Goal: Task Accomplishment & Management: Manage account settings

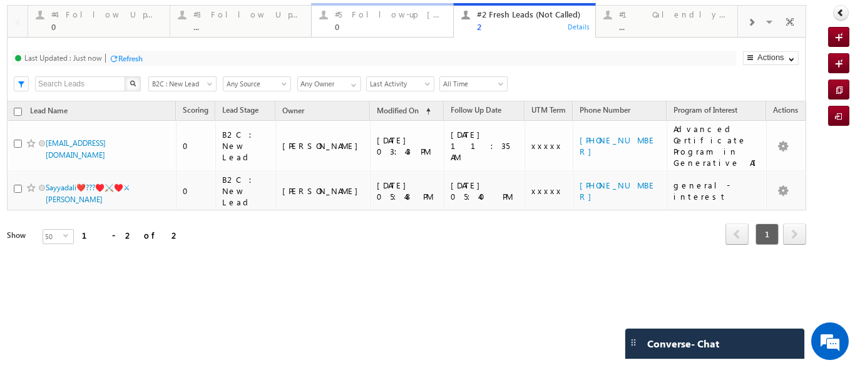
click at [371, 21] on div "#5 Follow-up [ 0 Interacted ] 0" at bounding box center [390, 19] width 111 height 24
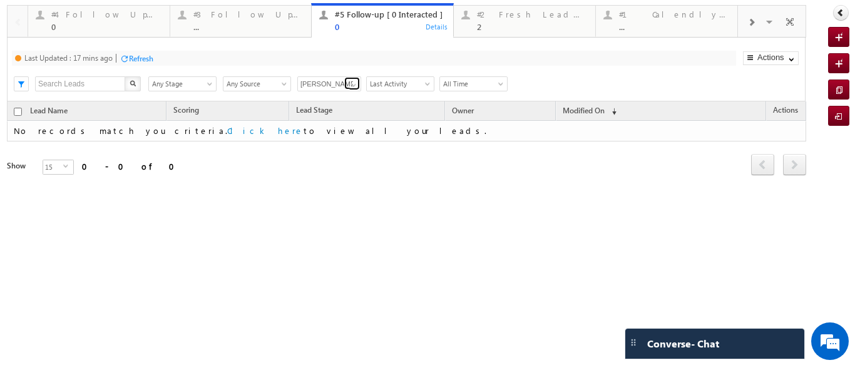
click at [347, 86] on link at bounding box center [352, 83] width 16 height 13
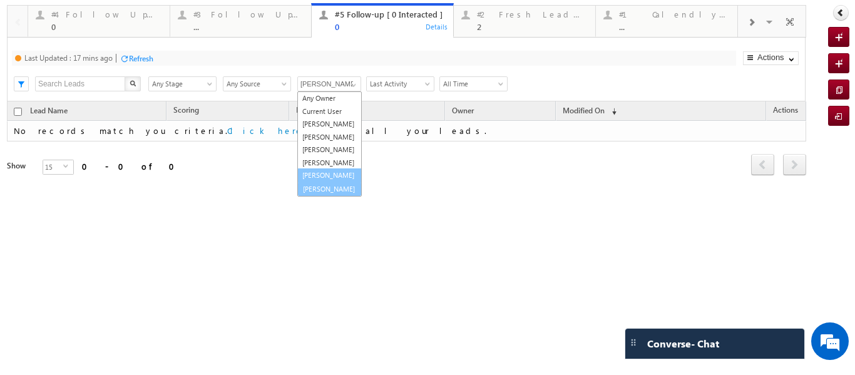
scroll to position [35, 0]
click at [324, 192] on link "[PERSON_NAME]" at bounding box center [329, 188] width 65 height 14
type input "[PERSON_NAME]"
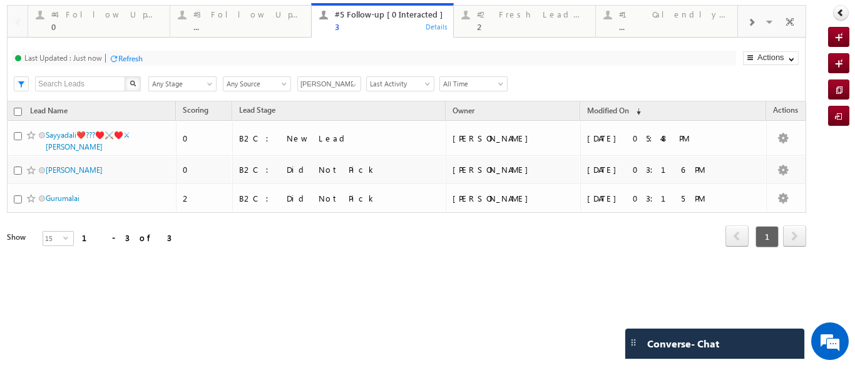
click at [19, 114] on input "checkbox" at bounding box center [18, 112] width 8 height 8
checkbox input "true"
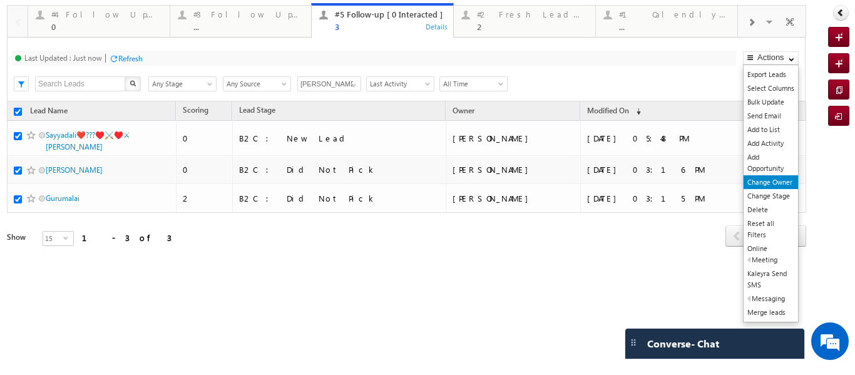
click at [783, 183] on link "Change Owner" at bounding box center [771, 182] width 54 height 14
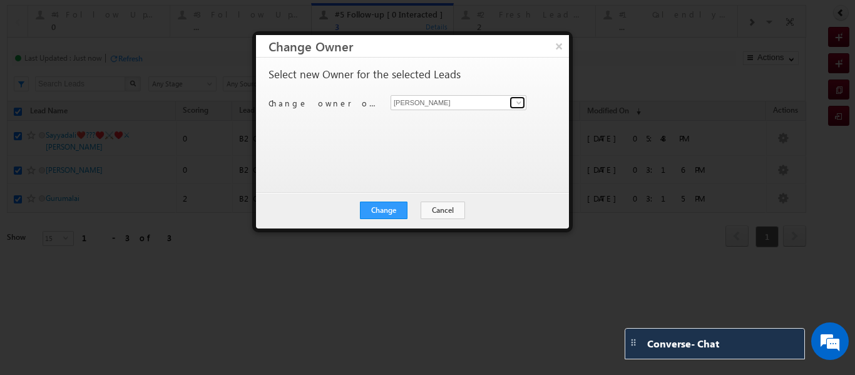
click at [512, 101] on link at bounding box center [518, 102] width 16 height 13
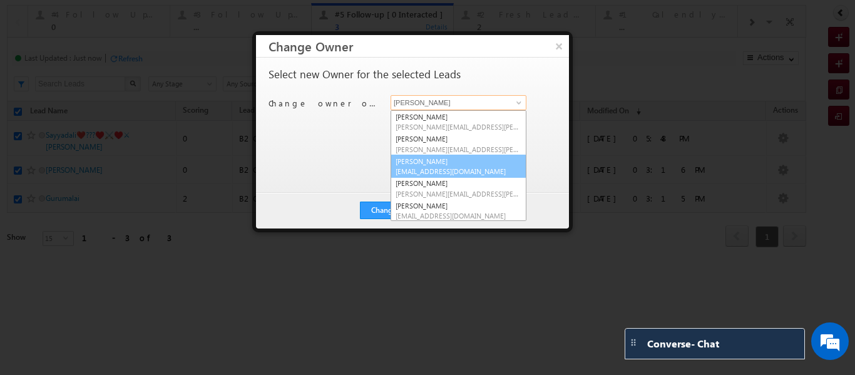
click at [414, 165] on link "[PERSON_NAME] [EMAIL_ADDRESS][DOMAIN_NAME]" at bounding box center [459, 167] width 136 height 24
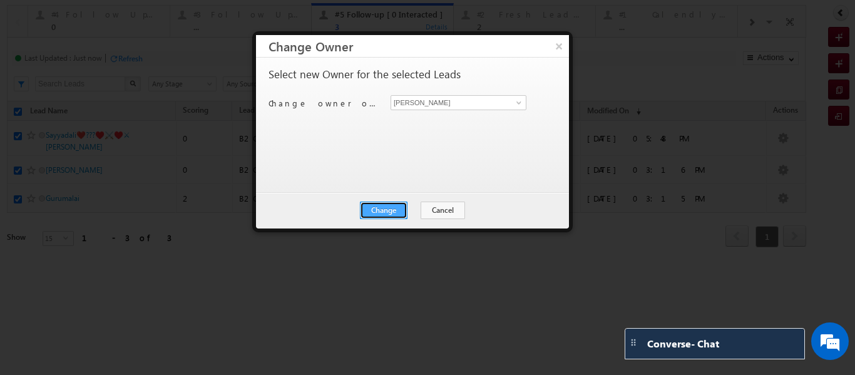
click at [393, 209] on button "Change" at bounding box center [384, 211] width 48 height 18
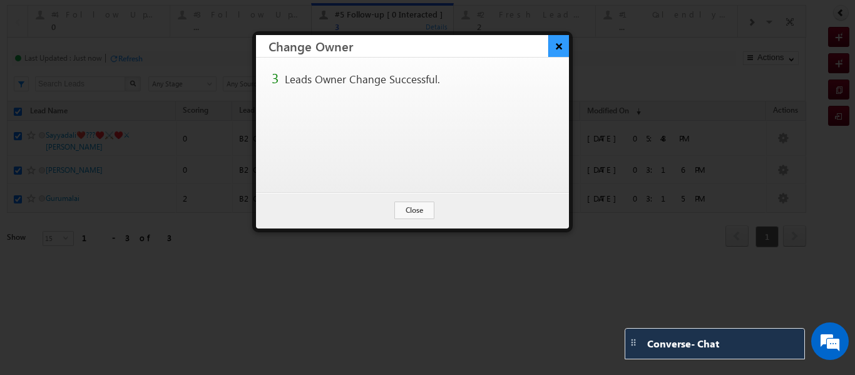
click at [557, 49] on button "×" at bounding box center [559, 46] width 21 height 22
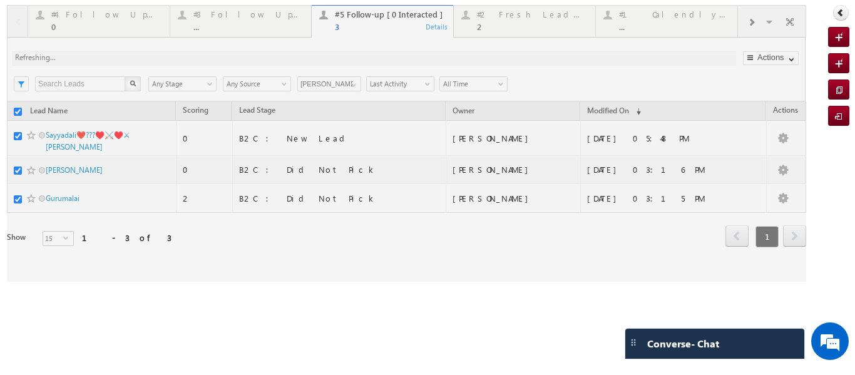
checkbox input "false"
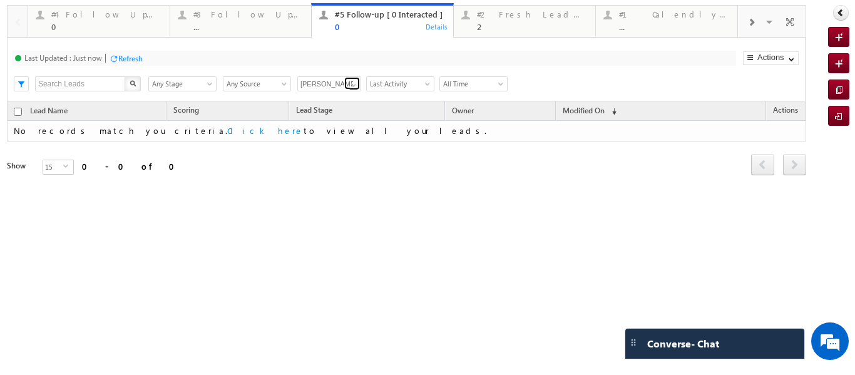
click at [349, 85] on span at bounding box center [354, 85] width 10 height 10
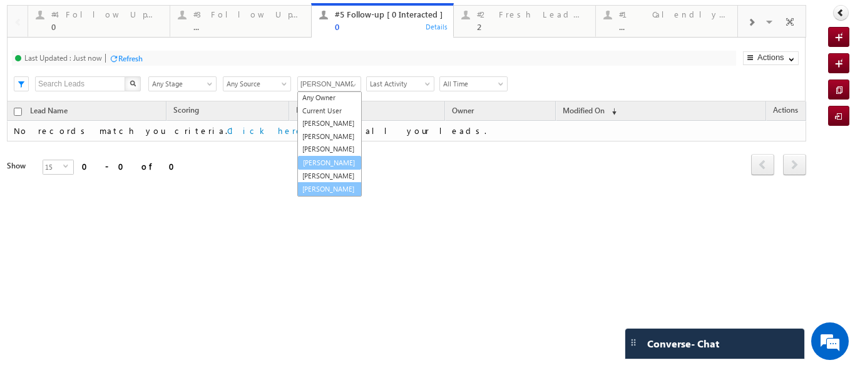
scroll to position [34, 0]
click at [323, 143] on link "[PERSON_NAME]" at bounding box center [329, 150] width 65 height 14
type input "[PERSON_NAME]"
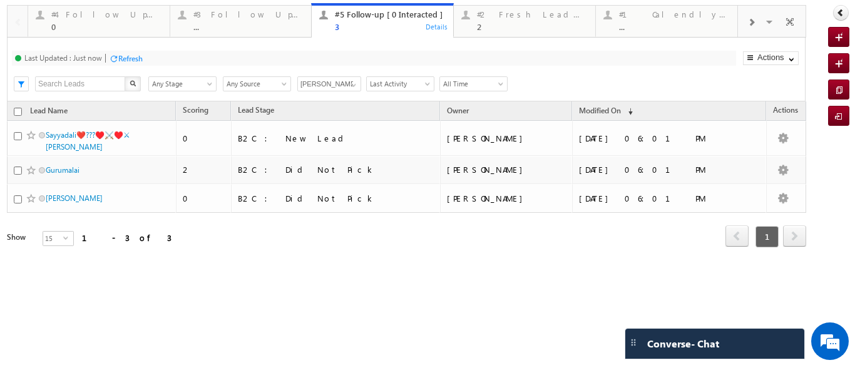
click at [15, 113] on input "checkbox" at bounding box center [18, 112] width 8 height 8
checkbox input "true"
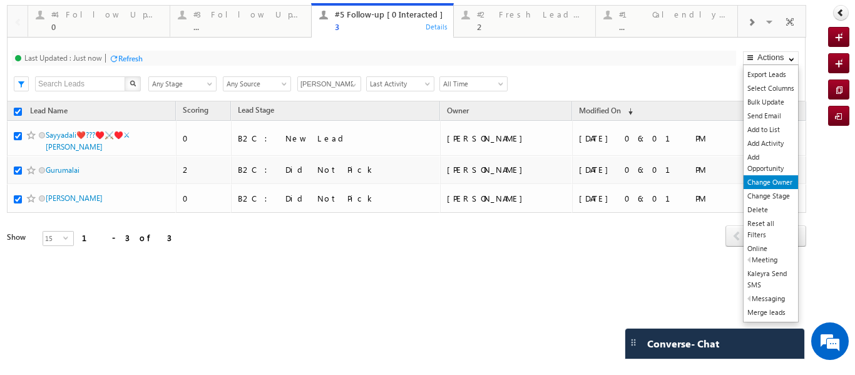
click at [770, 180] on link "Change Owner" at bounding box center [771, 182] width 54 height 14
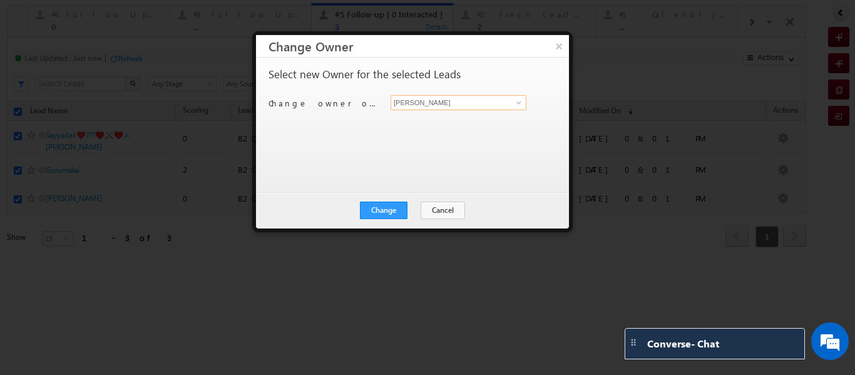
click at [513, 110] on input "[PERSON_NAME]" at bounding box center [459, 102] width 136 height 15
click at [515, 104] on span at bounding box center [519, 103] width 10 height 10
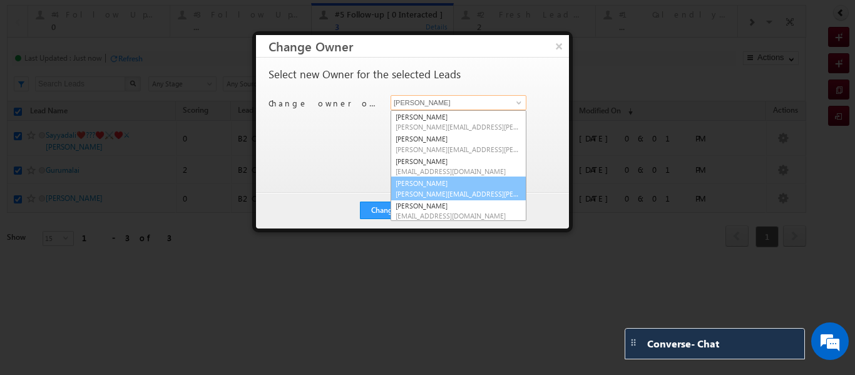
click at [438, 190] on span "[PERSON_NAME][EMAIL_ADDRESS][PERSON_NAME][DOMAIN_NAME]" at bounding box center [459, 193] width 126 height 9
type input "[PERSON_NAME]"
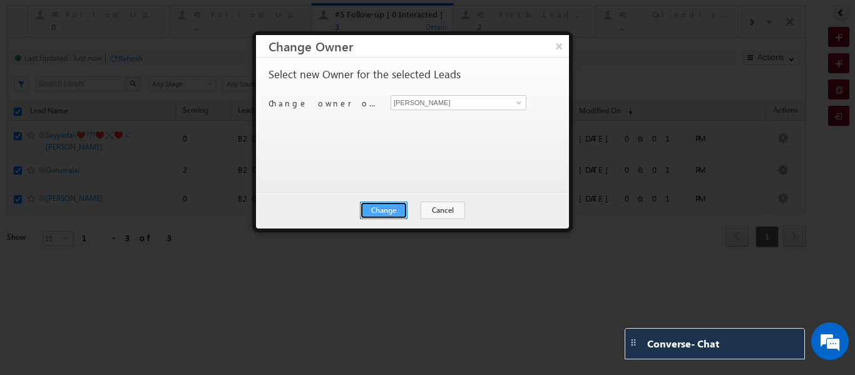
click at [396, 209] on button "Change" at bounding box center [384, 211] width 48 height 18
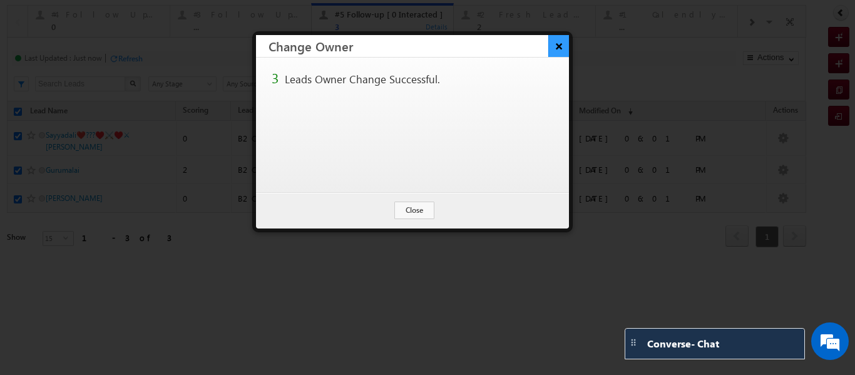
click at [557, 43] on button "×" at bounding box center [559, 46] width 21 height 22
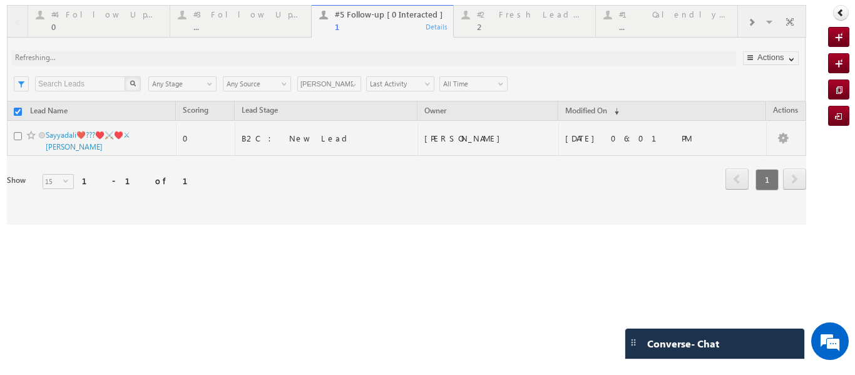
checkbox input "false"
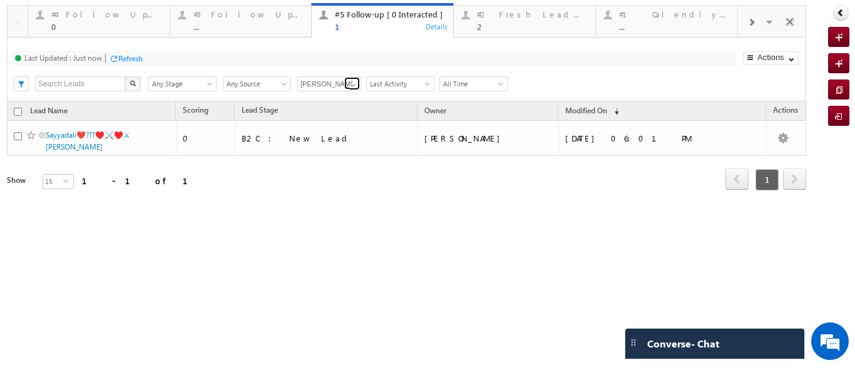
click at [353, 86] on span at bounding box center [354, 85] width 10 height 10
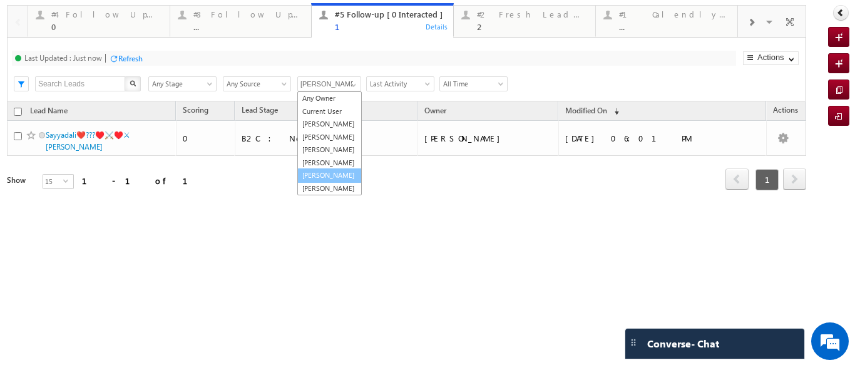
click at [326, 168] on link "[PERSON_NAME]" at bounding box center [329, 175] width 65 height 14
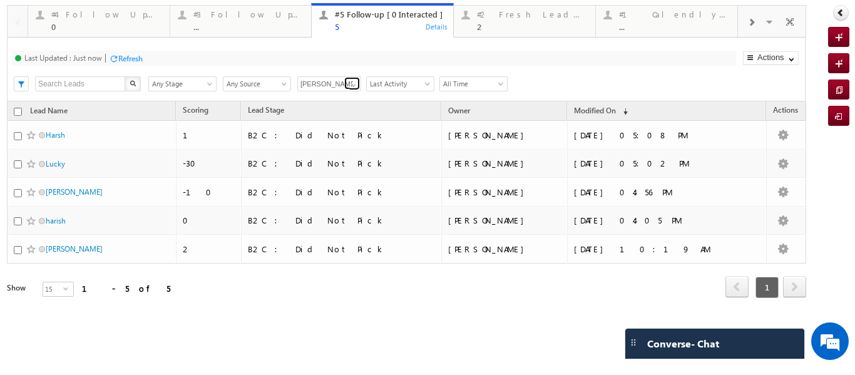
click at [354, 81] on span at bounding box center [354, 85] width 10 height 10
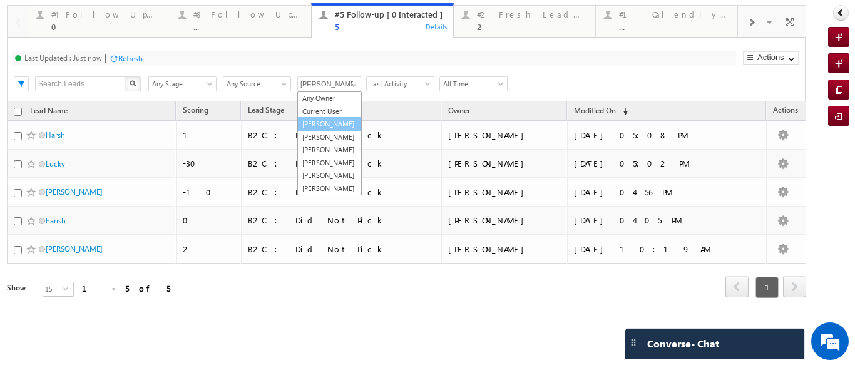
scroll to position [26, 0]
click at [318, 130] on link "[PERSON_NAME]" at bounding box center [329, 137] width 65 height 14
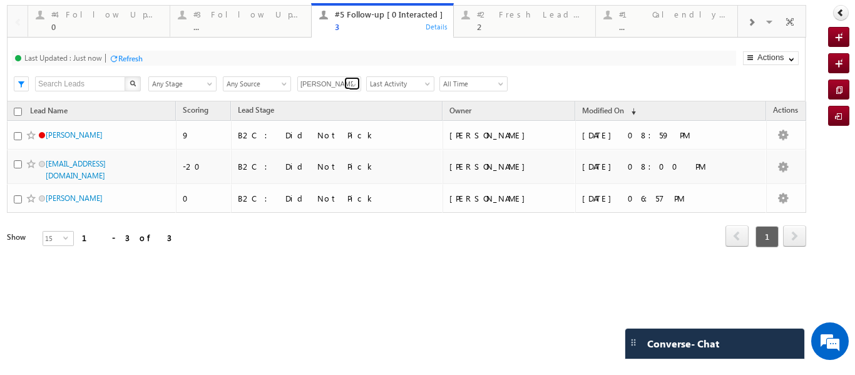
click at [351, 81] on span at bounding box center [354, 85] width 10 height 10
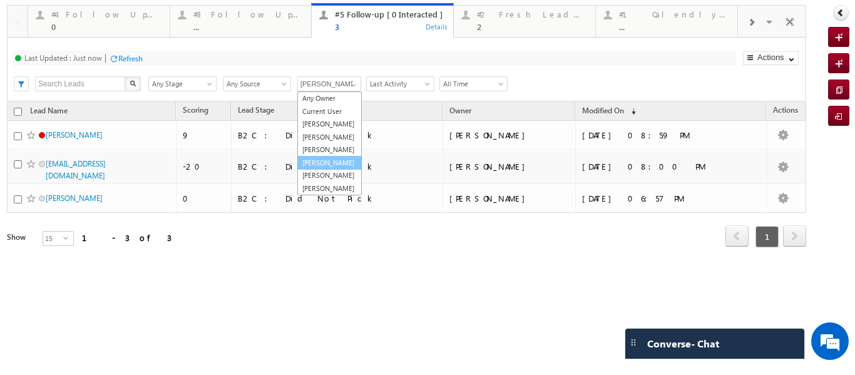
scroll to position [0, 0]
click at [325, 132] on link "[PERSON_NAME]" at bounding box center [329, 124] width 65 height 14
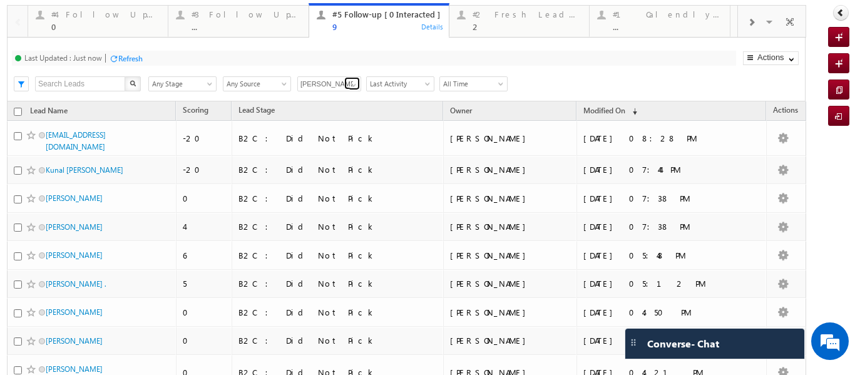
click at [356, 86] on span at bounding box center [354, 85] width 10 height 10
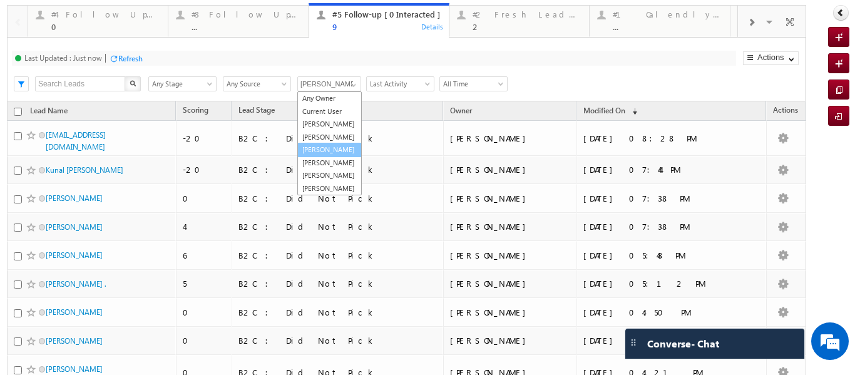
click at [319, 157] on link "[PERSON_NAME]" at bounding box center [329, 150] width 65 height 14
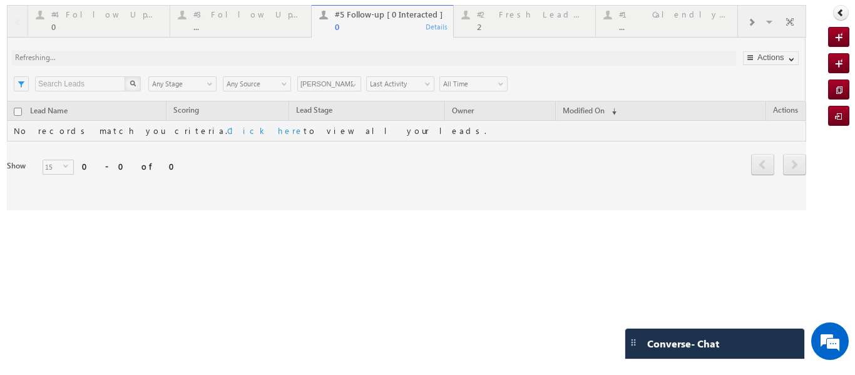
click at [355, 81] on div at bounding box center [407, 107] width 800 height 205
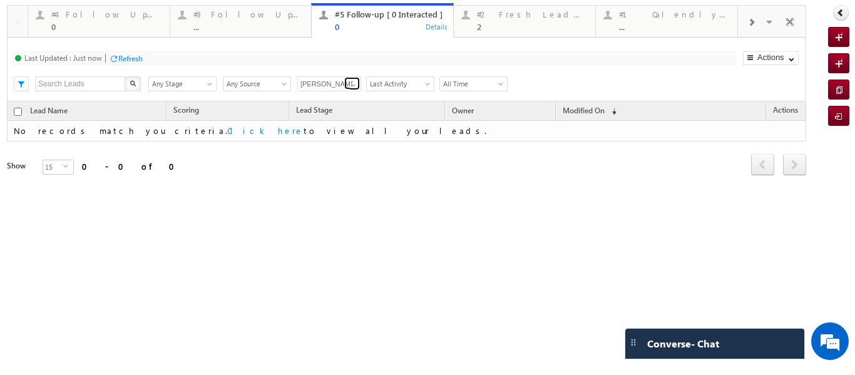
click at [357, 87] on span at bounding box center [354, 85] width 10 height 10
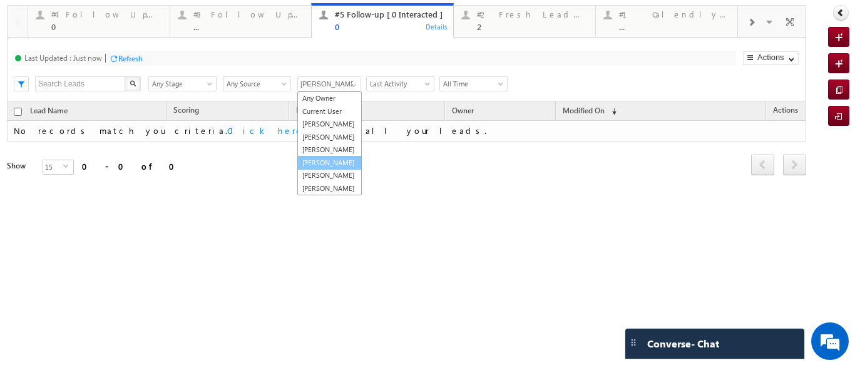
click at [323, 170] on link "[PERSON_NAME]" at bounding box center [329, 163] width 65 height 14
type input "[PERSON_NAME]"
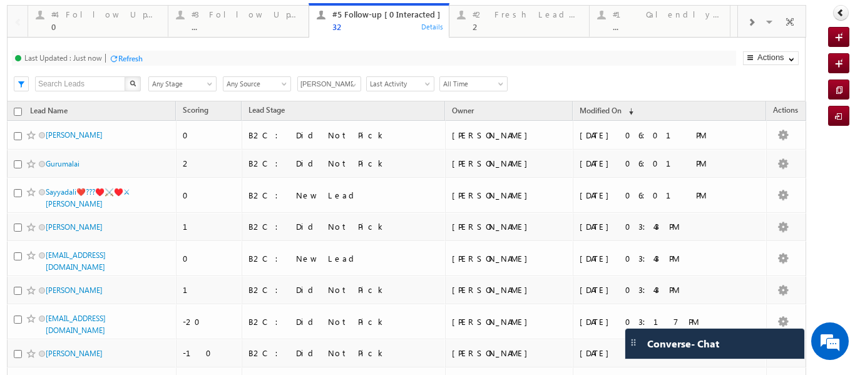
click at [765, 24] on span at bounding box center [771, 24] width 13 height 26
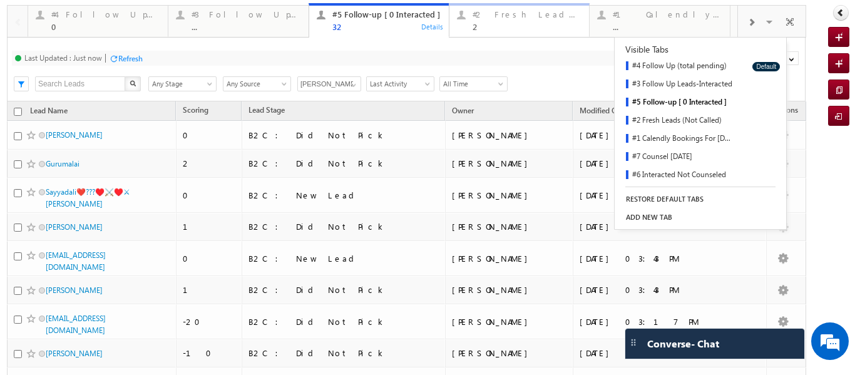
click at [499, 18] on div "#2 Fresh Leads (Not Called)" at bounding box center [527, 14] width 109 height 10
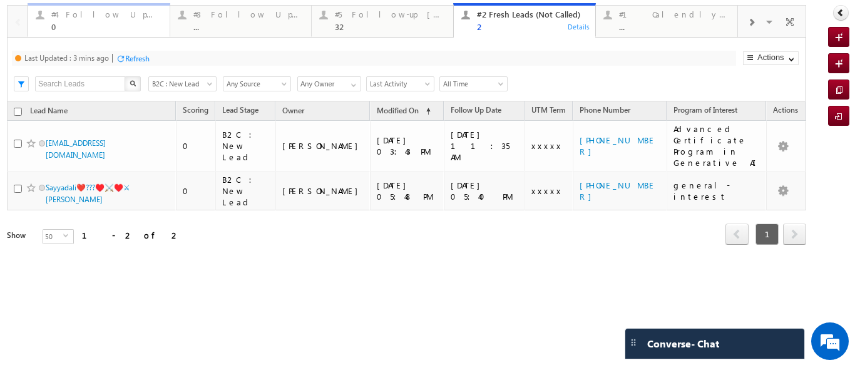
click at [115, 20] on div "#4 Follow Up (total pending) 0" at bounding box center [106, 19] width 111 height 24
